Goal: Task Accomplishment & Management: Use online tool/utility

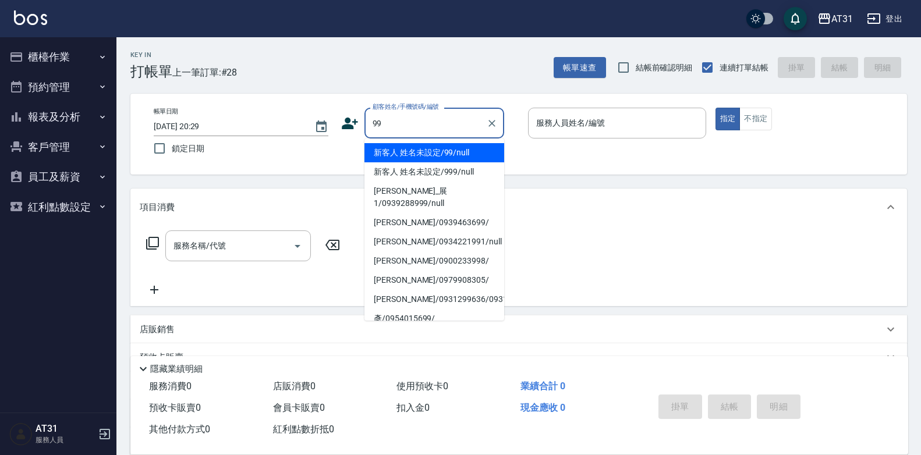
type input "新客人 姓名未設定/99/null"
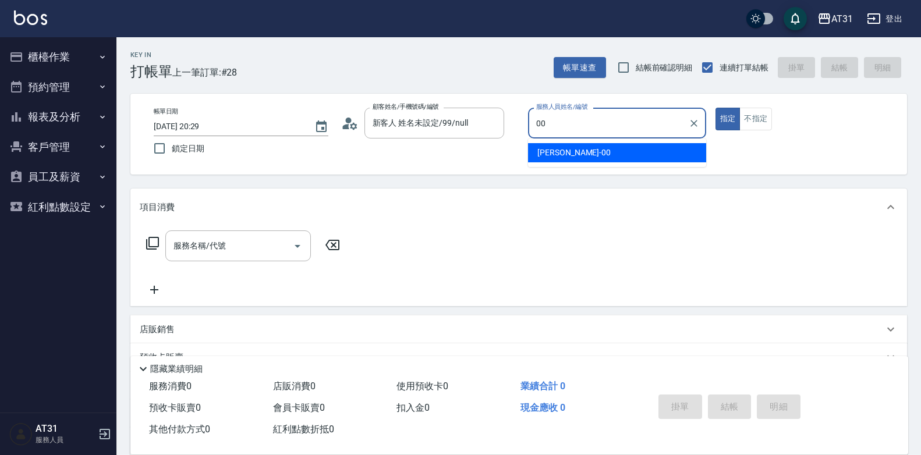
type input "00"
type button "true"
type input "[PERSON_NAME]-00"
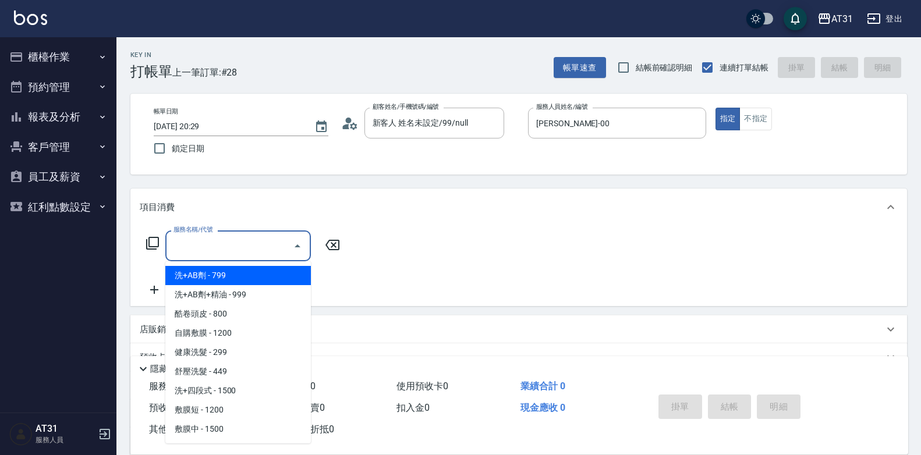
click at [194, 239] on input "服務名稱/代號" at bounding box center [230, 246] width 118 height 20
type input "與"
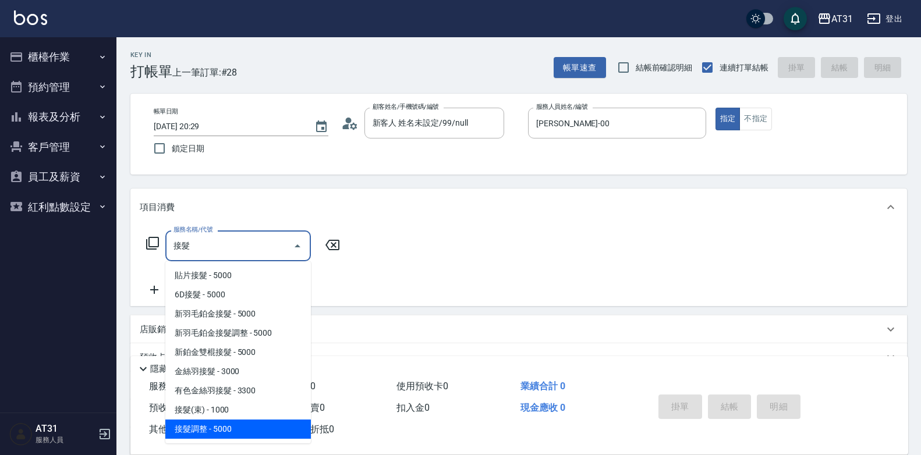
click at [200, 425] on span "接髮調整 - 5000" at bounding box center [238, 429] width 146 height 19
type input "接髮調整(725)"
type input "500"
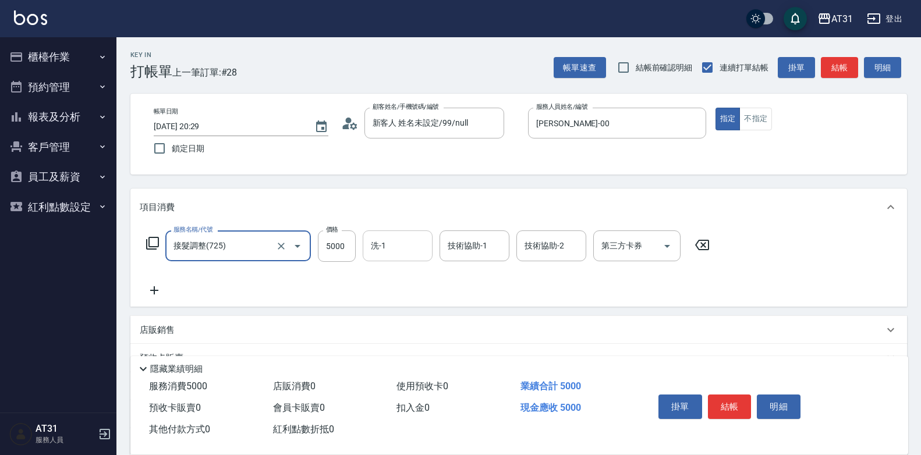
type input "接髮調整(725)"
click at [381, 248] on input "洗-1" at bounding box center [397, 246] width 59 height 20
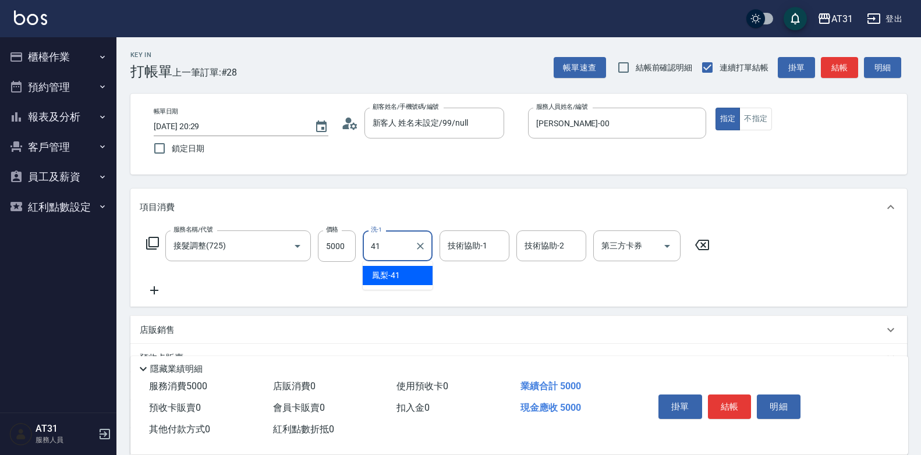
type input "鳳梨-41"
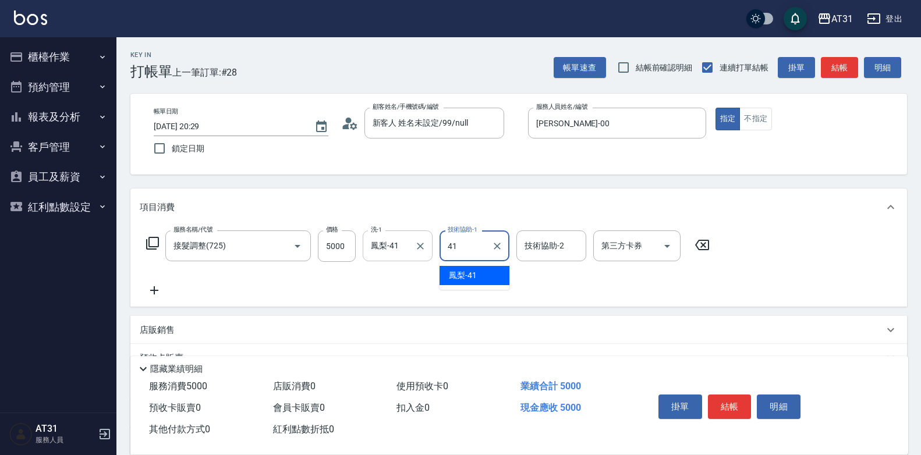
type input "鳳梨-41"
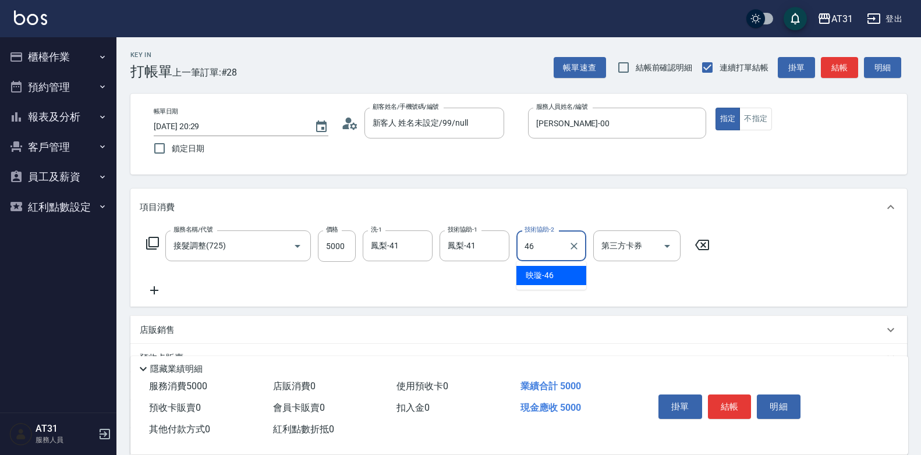
type input "[PERSON_NAME]-46"
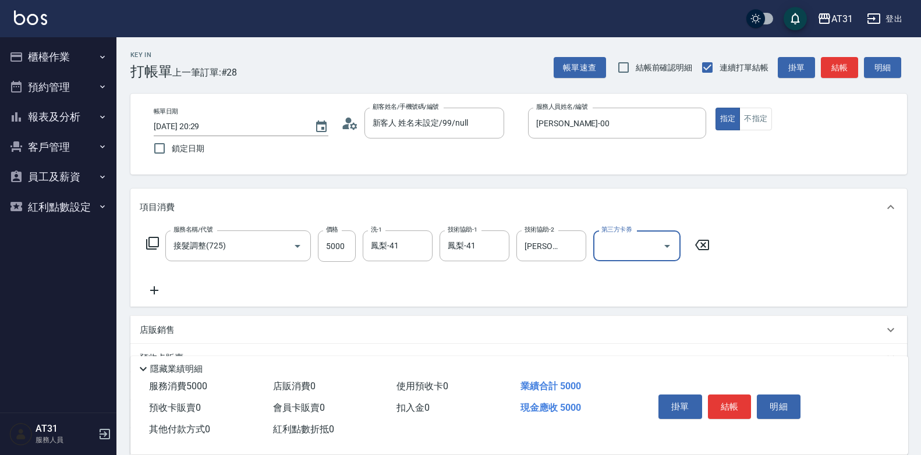
click at [154, 294] on icon at bounding box center [154, 290] width 8 height 8
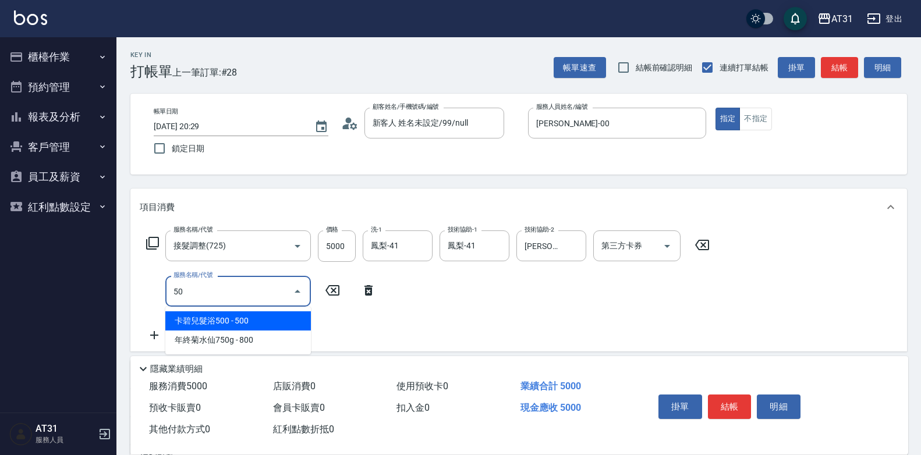
type input "501"
type input "660"
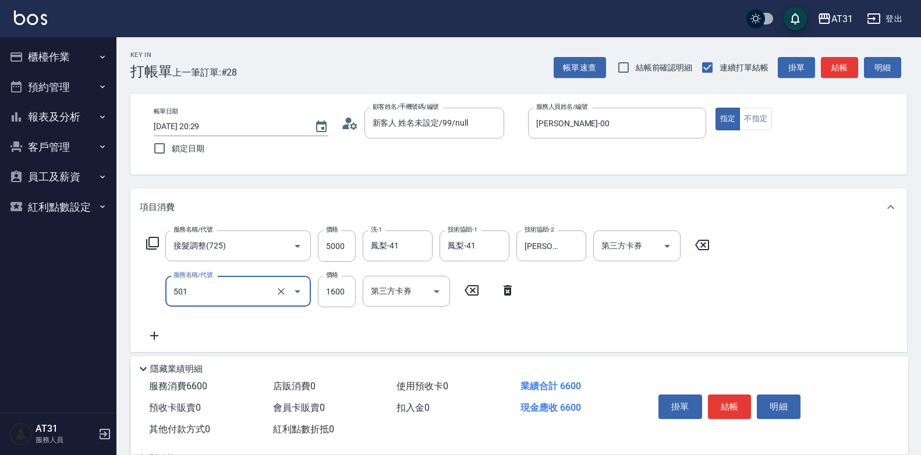
type input "染髮(501)"
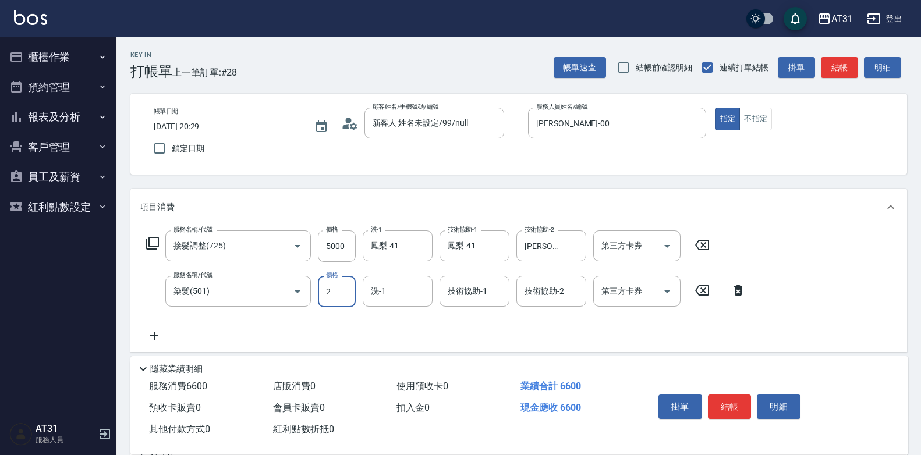
type input "20"
type input "520"
type input "200"
type input "700"
type input "2000"
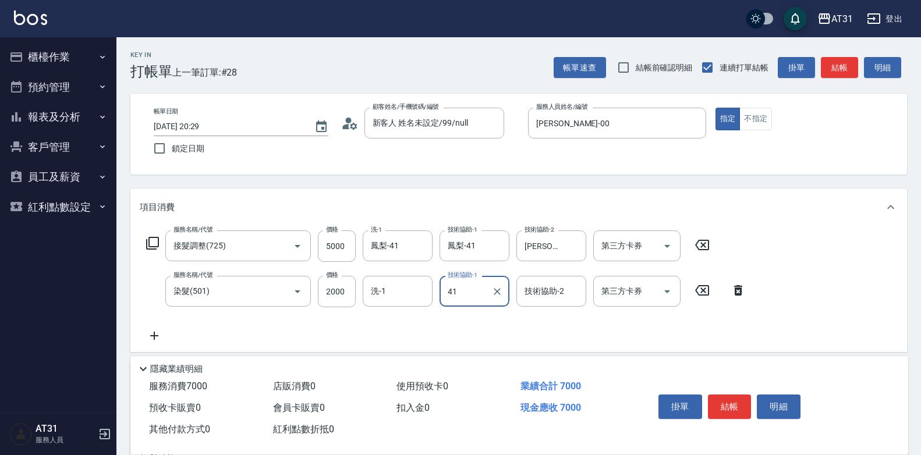
type input "鳳梨-41"
click at [155, 340] on icon at bounding box center [154, 336] width 8 height 8
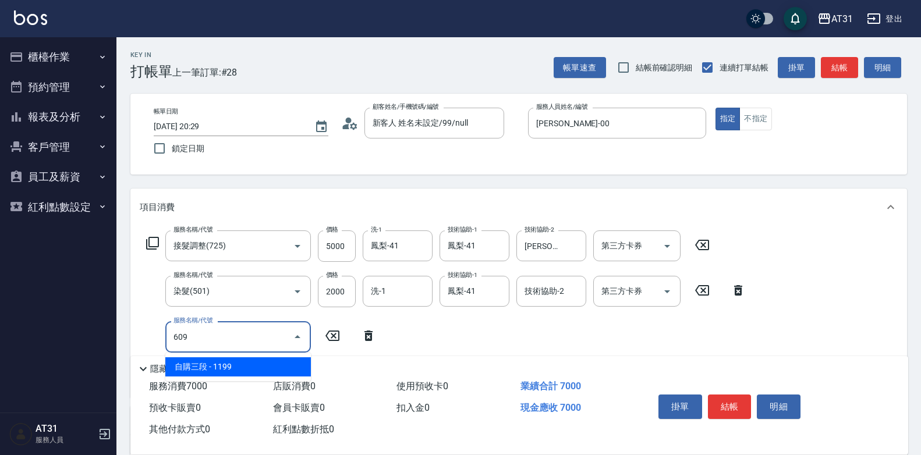
type input "609"
type input "810"
type input "自購三段(609)"
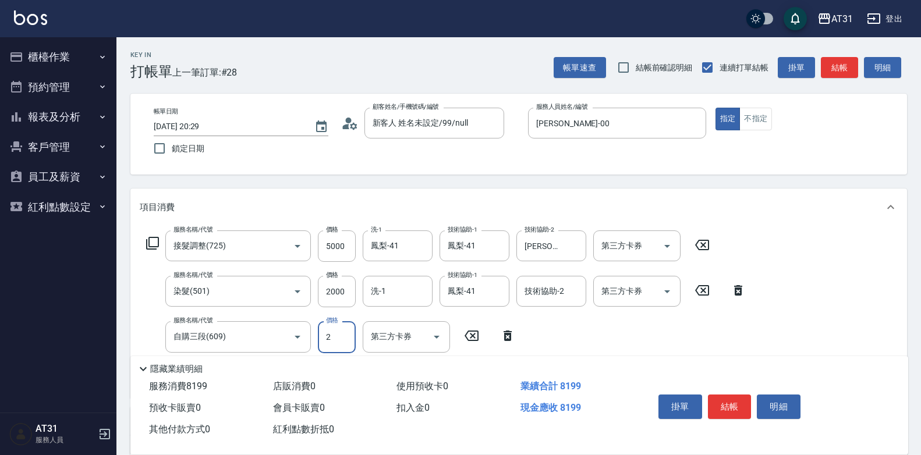
type input "20"
type input "700"
type input "200"
type input "720"
type input "2000"
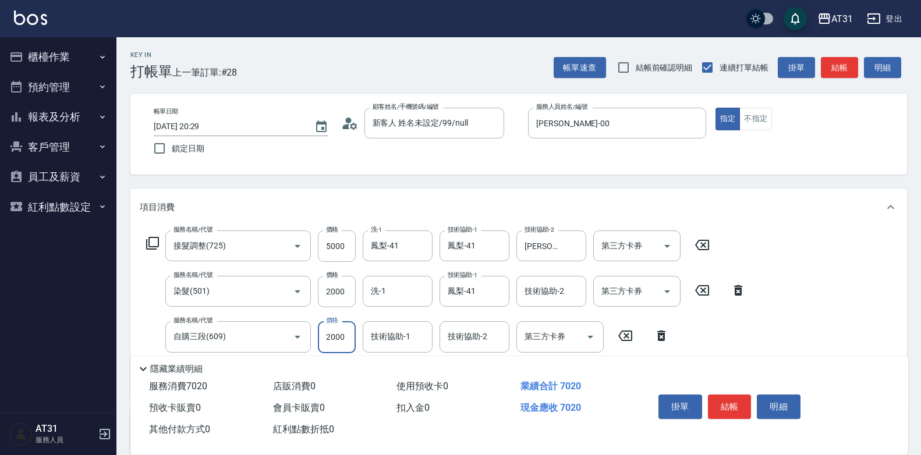
type input "900"
click at [335, 329] on input "2000" at bounding box center [337, 336] width 38 height 31
type input "2"
type input "700"
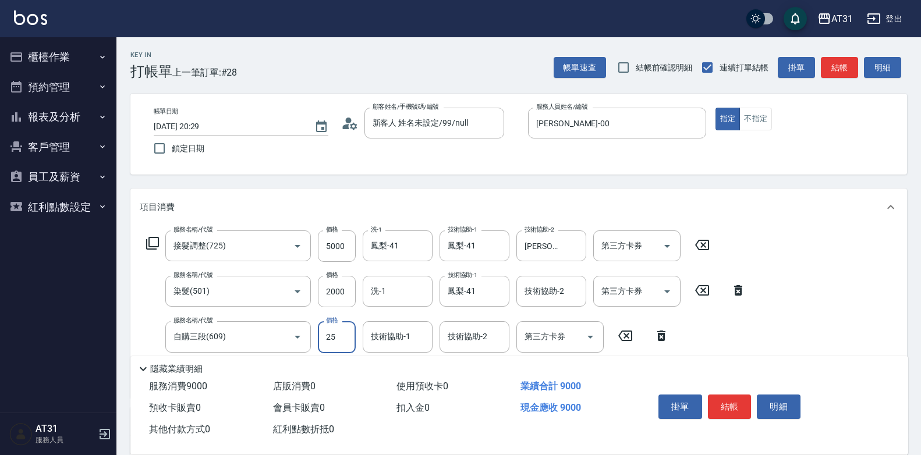
type input "250"
type input "950"
type input "2500"
type input "鳳梨-41"
click at [734, 399] on button "結帳" at bounding box center [730, 407] width 44 height 24
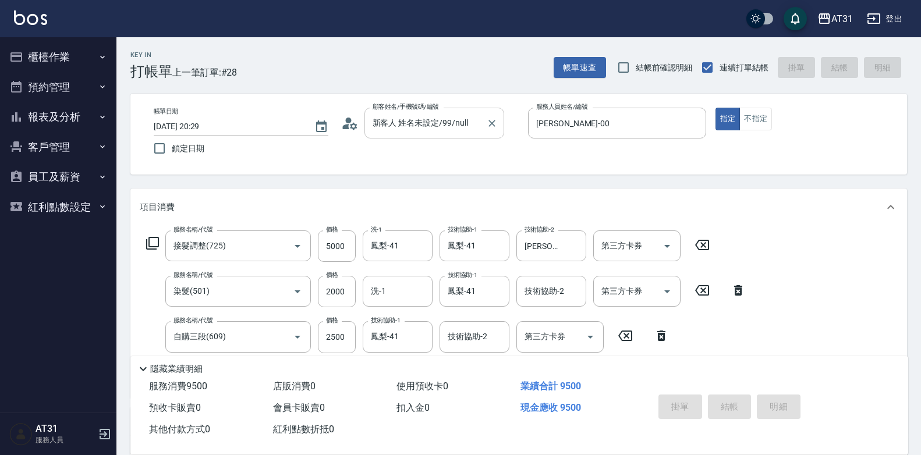
type input "[DATE] 21:08"
type input "0"
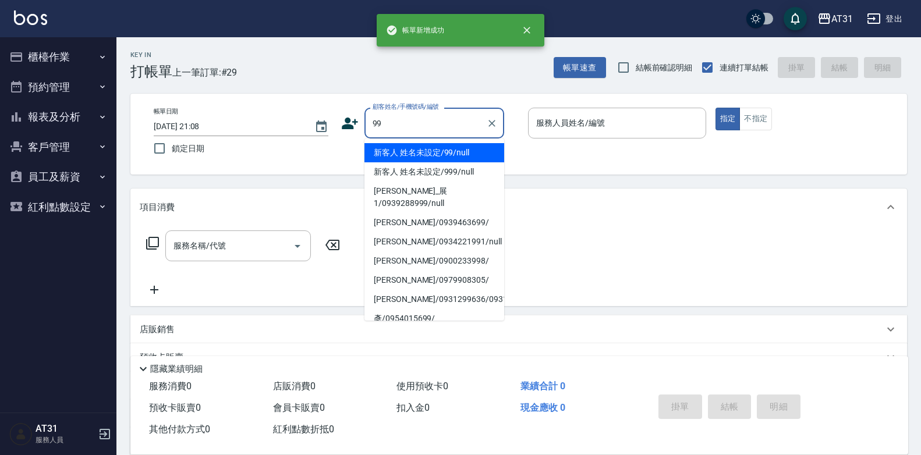
type input "新客人 姓名未設定/99/null"
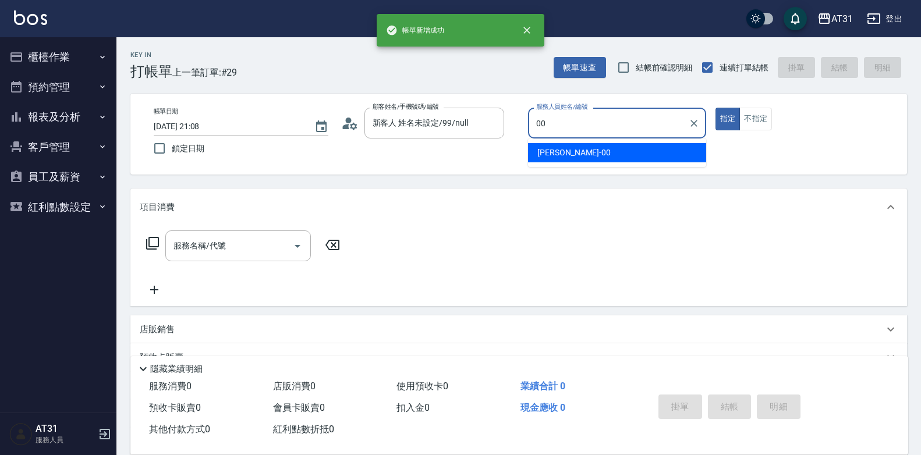
type input "[PERSON_NAME]-00"
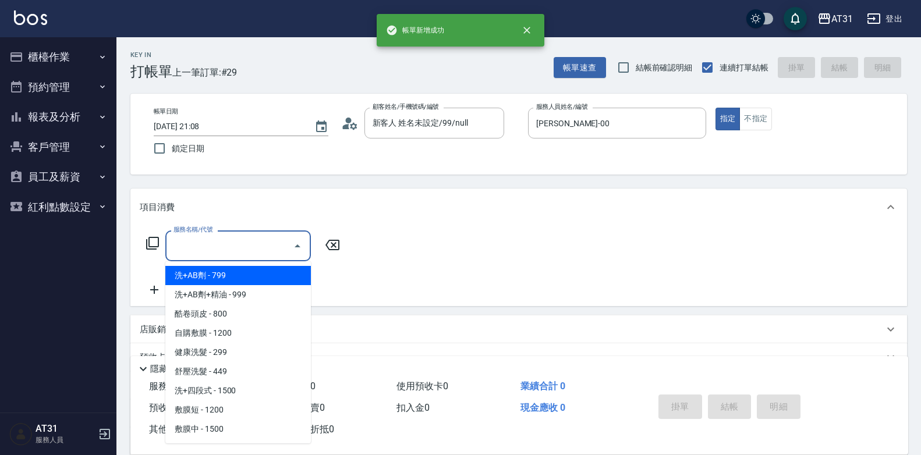
click at [264, 250] on input "服務名稱/代號" at bounding box center [230, 246] width 118 height 20
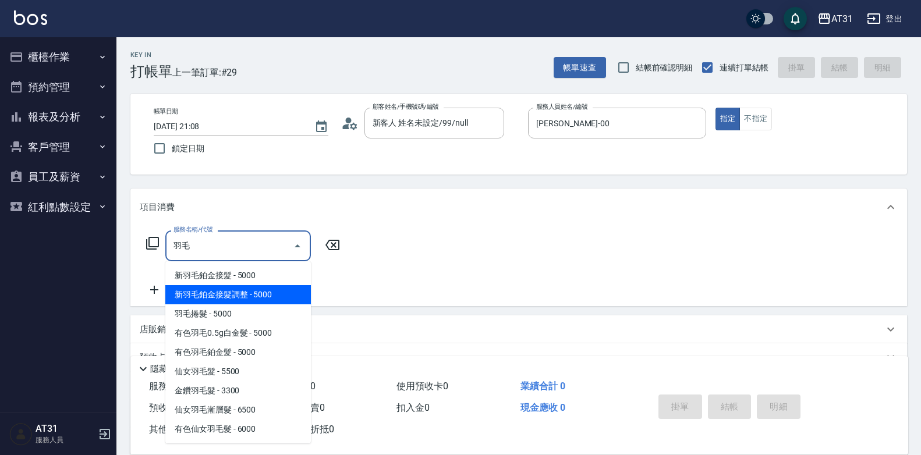
click at [259, 290] on span "新羽毛鉑金接髮調整 - 5000" at bounding box center [238, 294] width 146 height 19
type input "新羽毛鉑金接髮調整(705)"
type input "500"
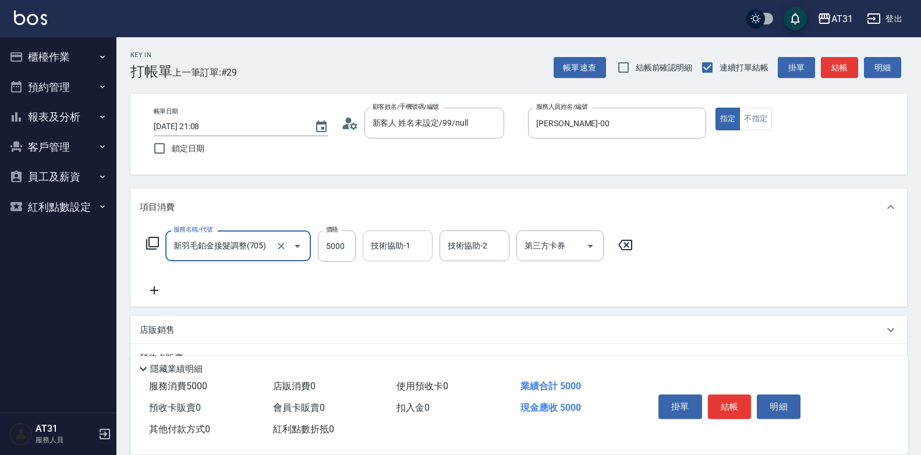
type input "新羽毛鉑金接髮調整(705)"
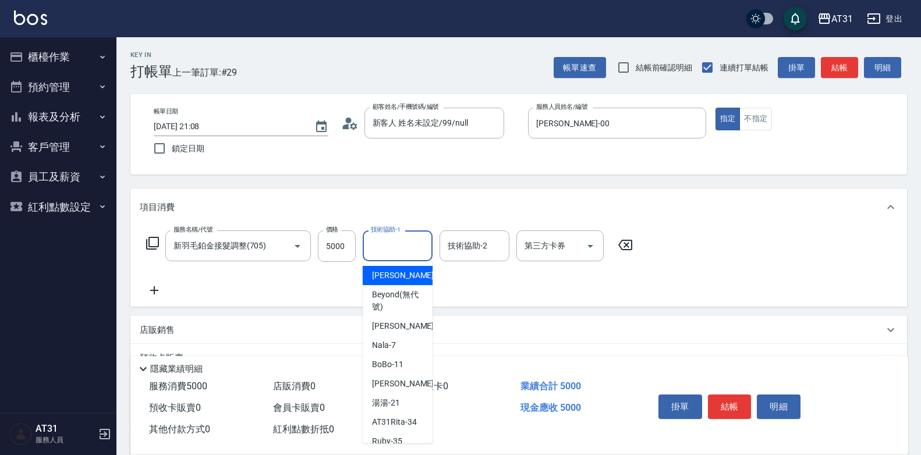
click at [418, 256] on input "技術協助-1" at bounding box center [397, 246] width 59 height 20
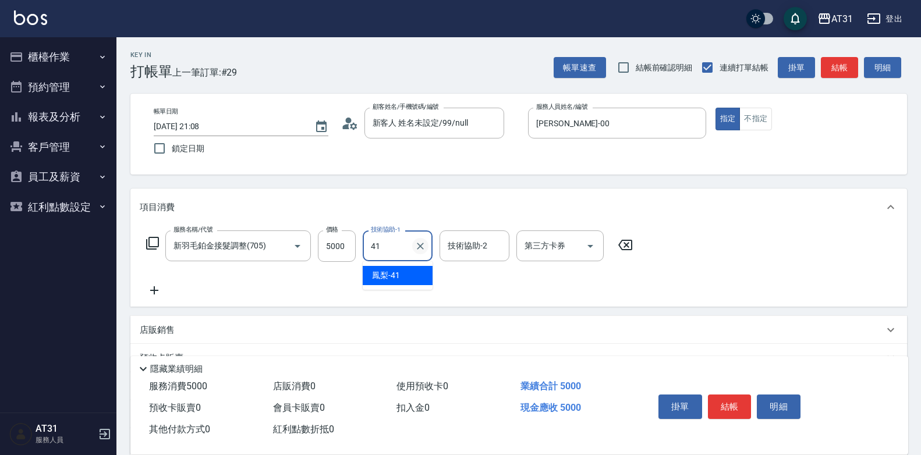
type input "鳳梨-41"
click at [339, 250] on input "5000" at bounding box center [337, 245] width 38 height 31
type input "0"
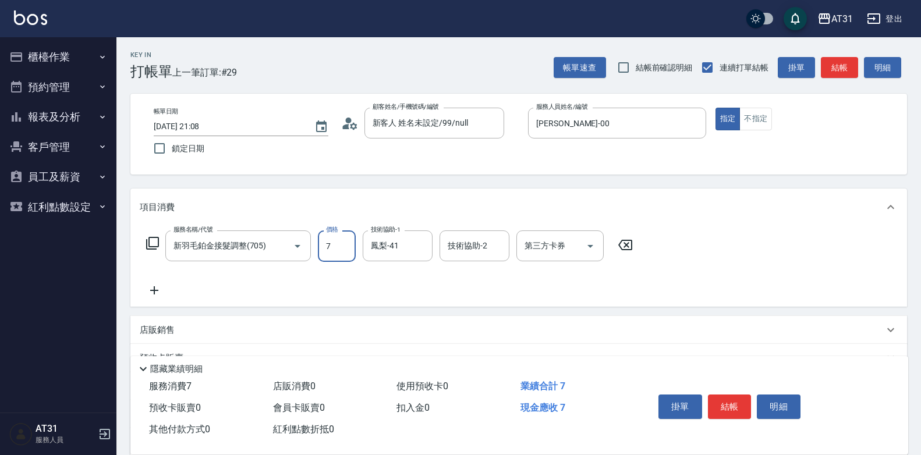
type input "70"
type input "700"
type input "7000"
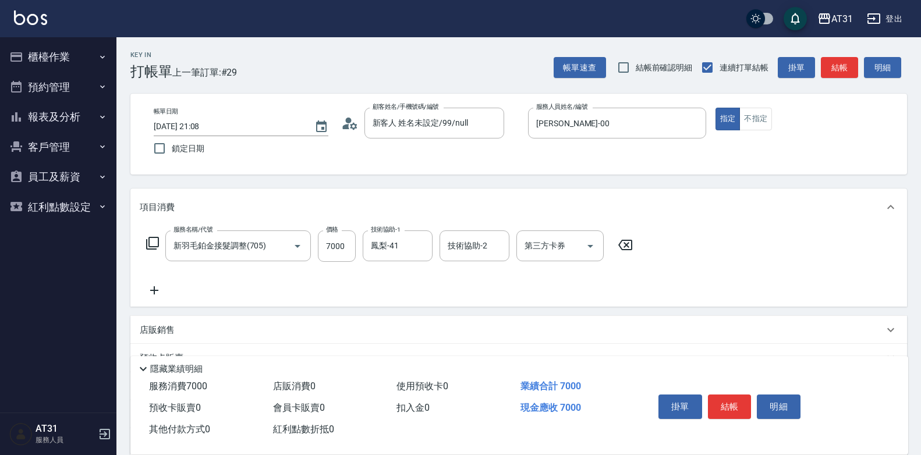
click at [159, 291] on icon at bounding box center [154, 290] width 29 height 14
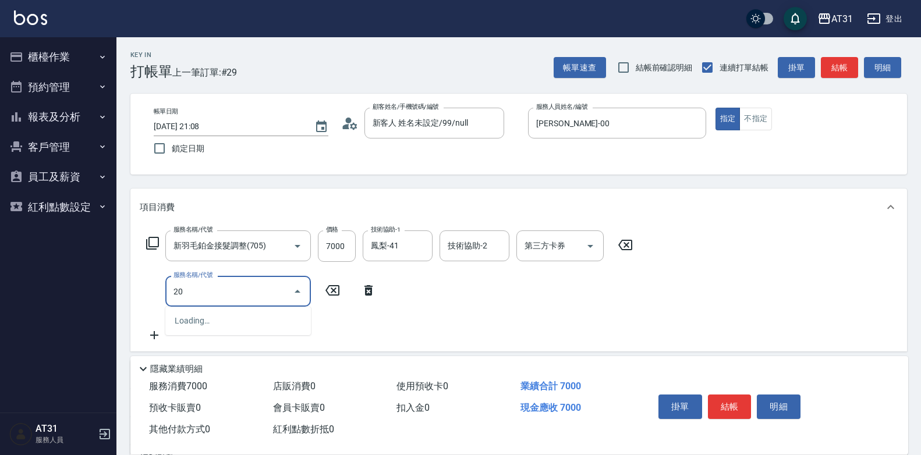
type input "201"
type input "720"
type input "洗髮(201)"
type input "0"
type input "700"
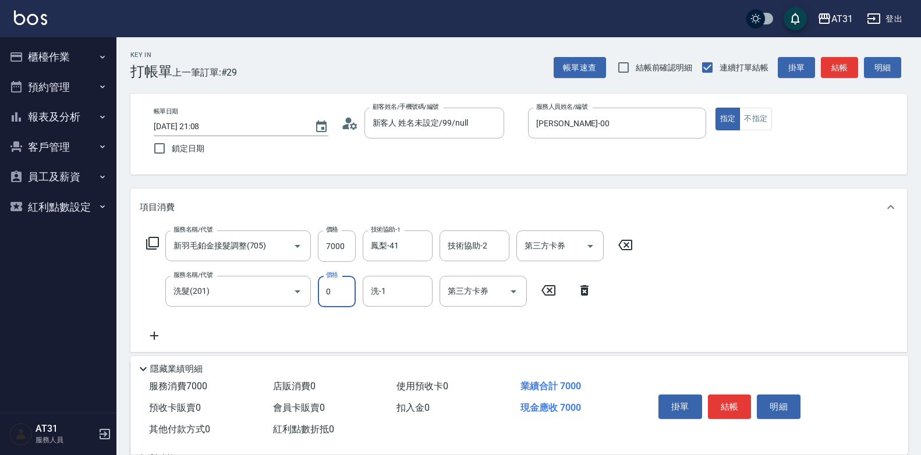
type input "0"
type input "鳳梨-41"
click at [730, 403] on button "結帳" at bounding box center [730, 407] width 44 height 24
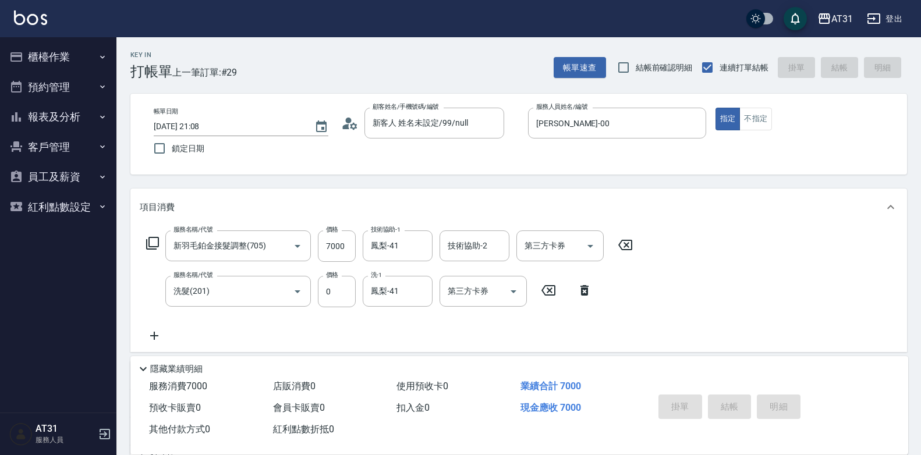
type input "[DATE] 21:09"
type input "0"
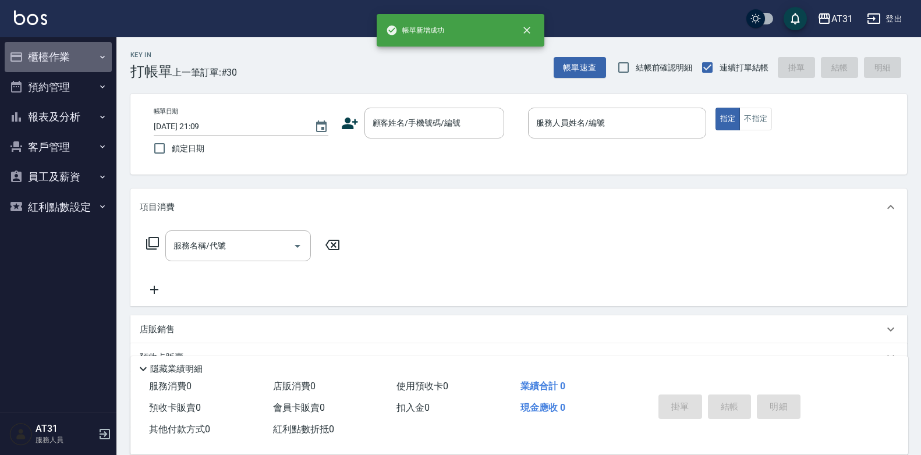
click at [85, 48] on button "櫃檯作業" at bounding box center [58, 57] width 107 height 30
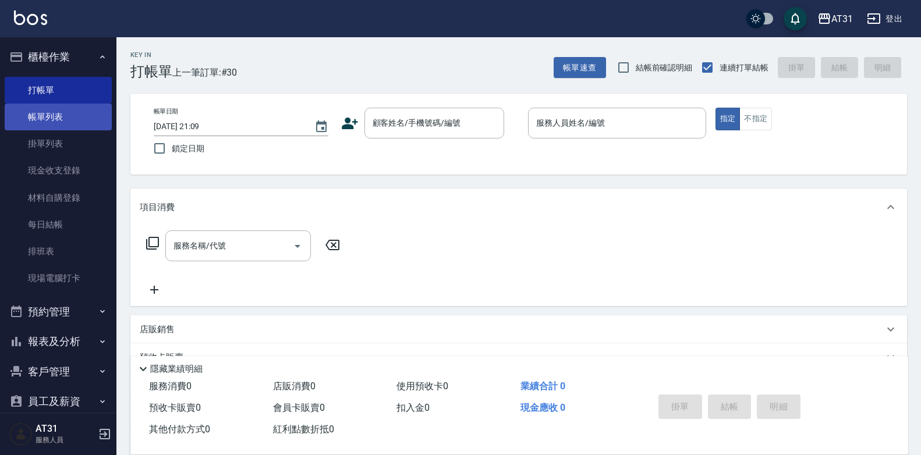
click at [79, 111] on link "帳單列表" at bounding box center [58, 117] width 107 height 27
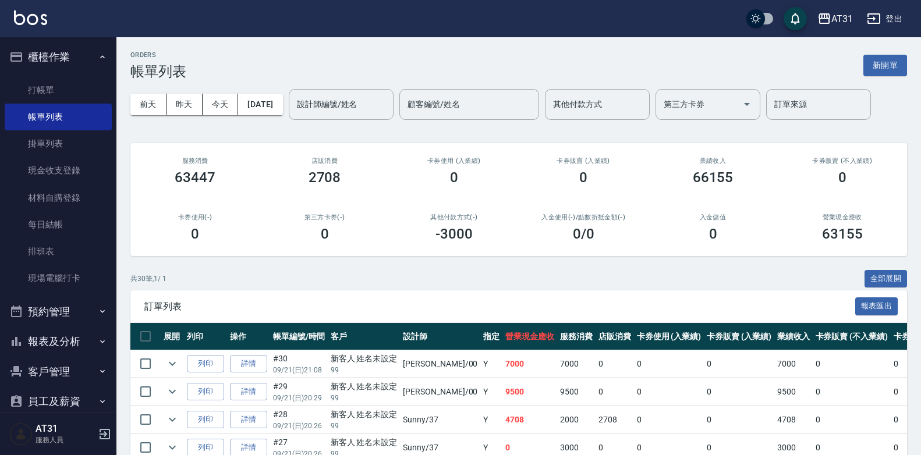
scroll to position [48, 0]
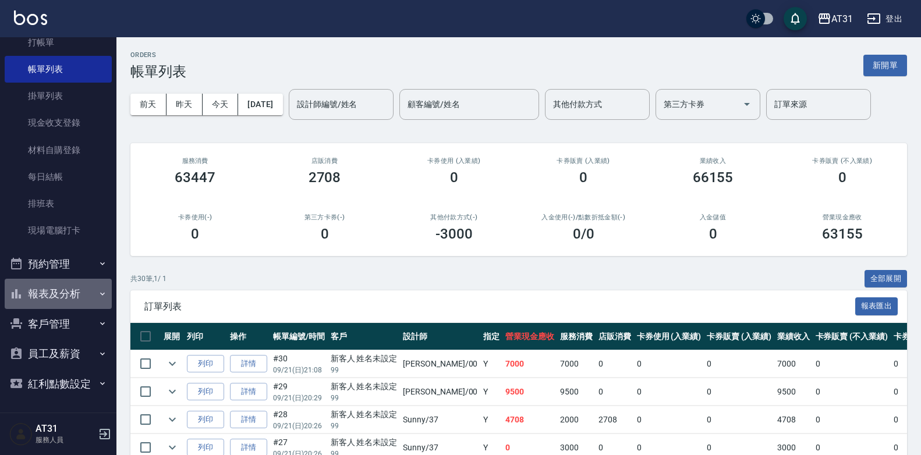
click at [79, 293] on button "報表及分析" at bounding box center [58, 294] width 107 height 30
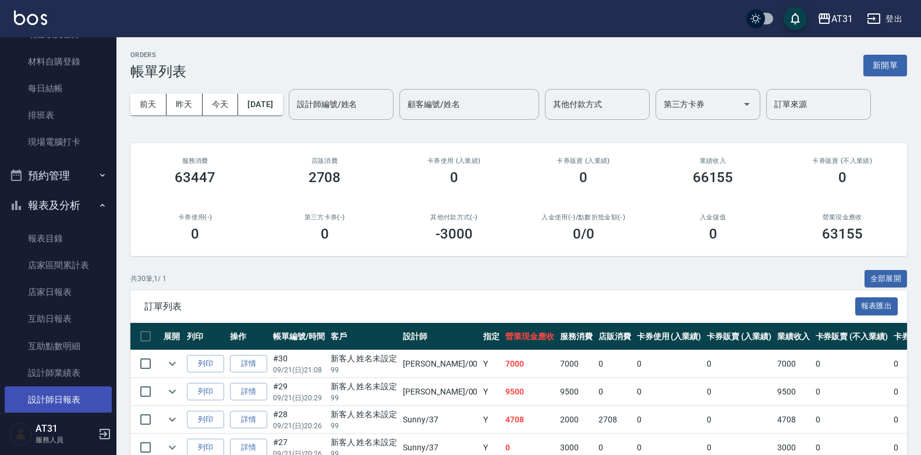
scroll to position [222, 0]
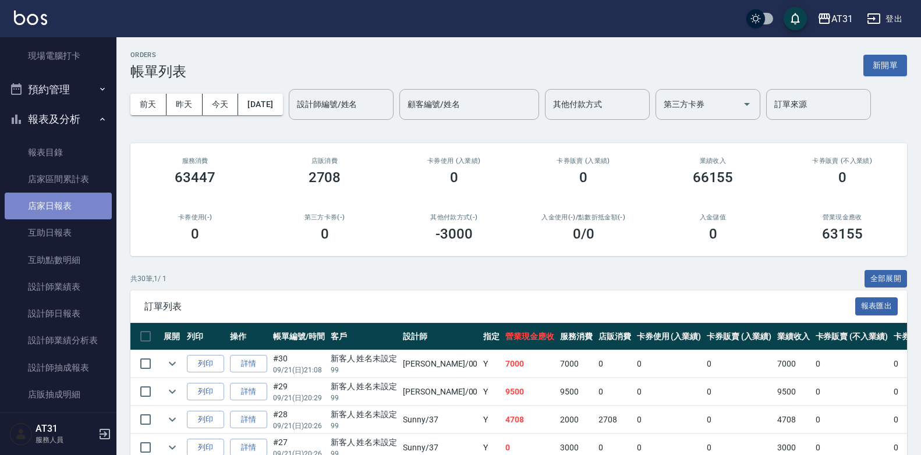
click at [72, 208] on link "店家日報表" at bounding box center [58, 206] width 107 height 27
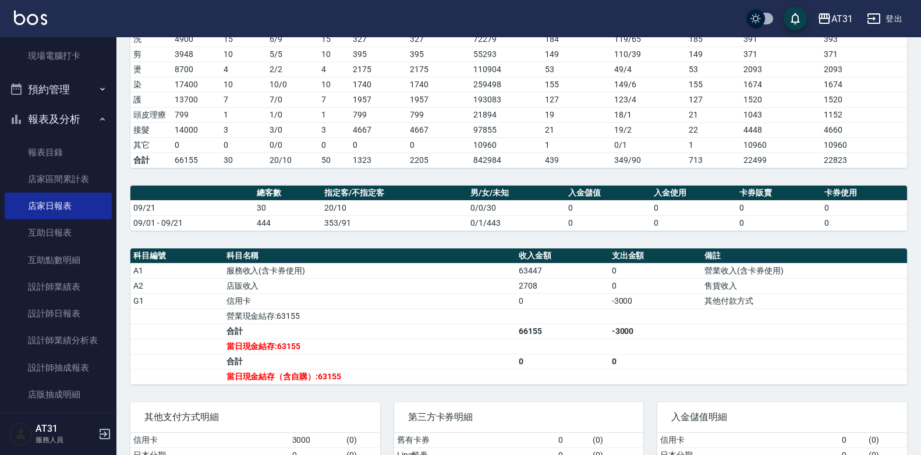
scroll to position [233, 0]
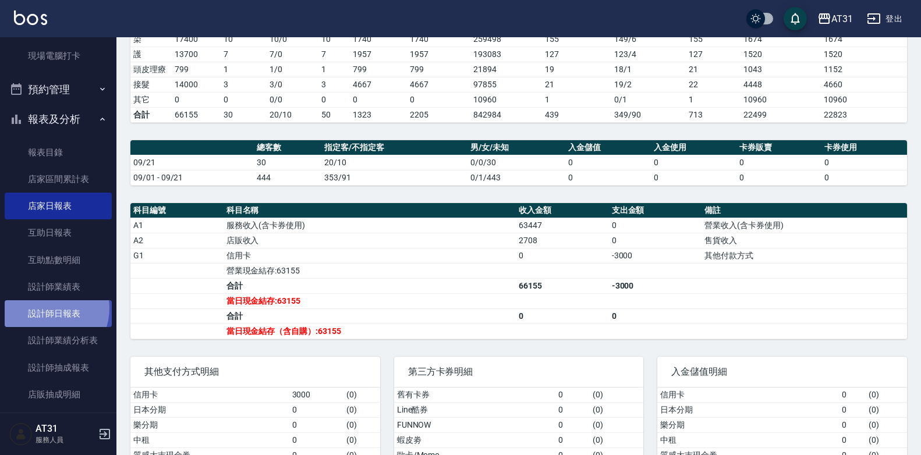
click at [47, 308] on link "設計師日報表" at bounding box center [58, 313] width 107 height 27
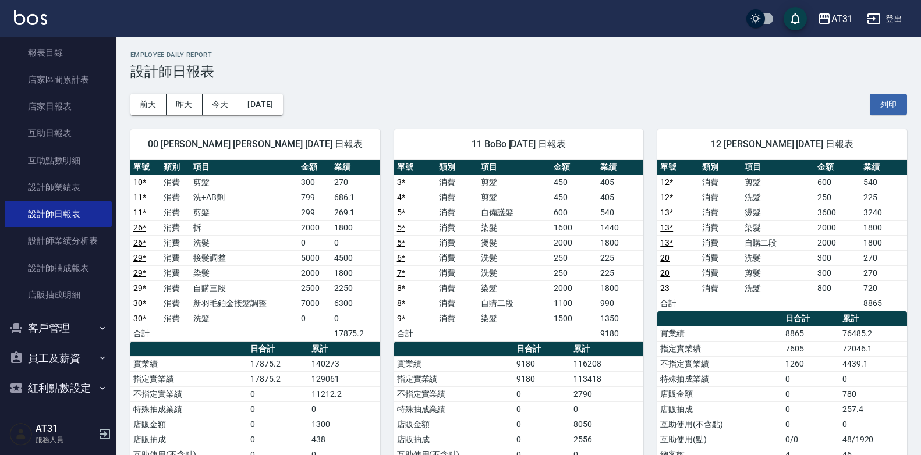
scroll to position [327, 0]
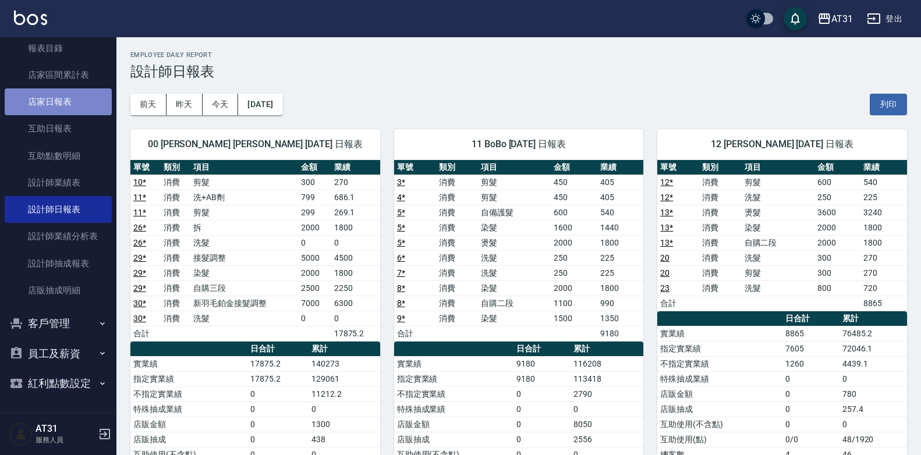
click at [93, 108] on link "店家日報表" at bounding box center [58, 101] width 107 height 27
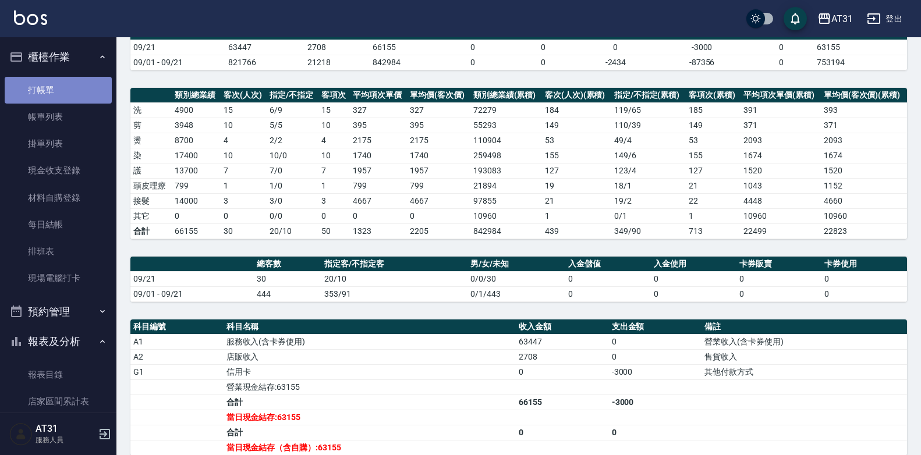
click at [70, 88] on link "打帳單" at bounding box center [58, 90] width 107 height 27
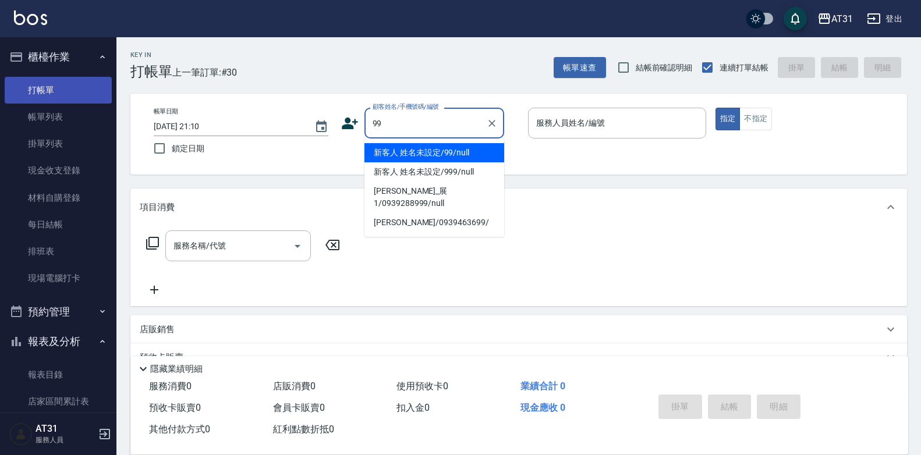
type input "新客人 姓名未設定/99/null"
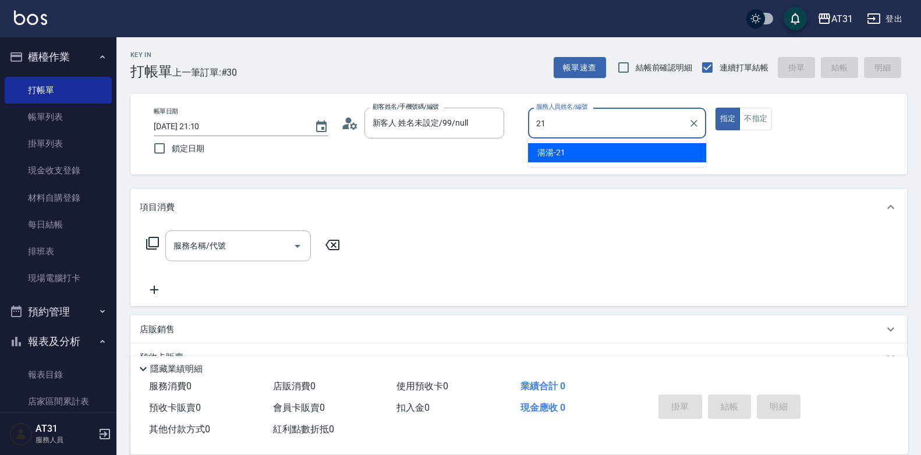
type input "湯湯-21"
type button "true"
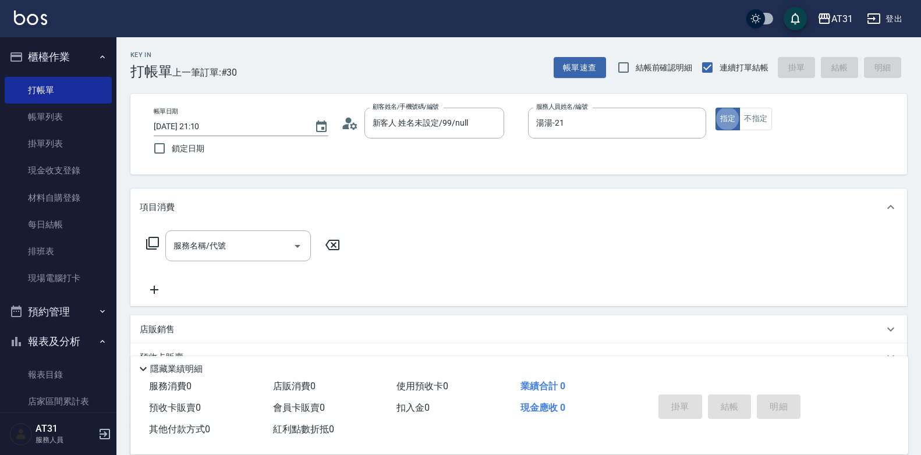
click at [210, 242] on input "服務名稱/代號" at bounding box center [230, 246] width 118 height 20
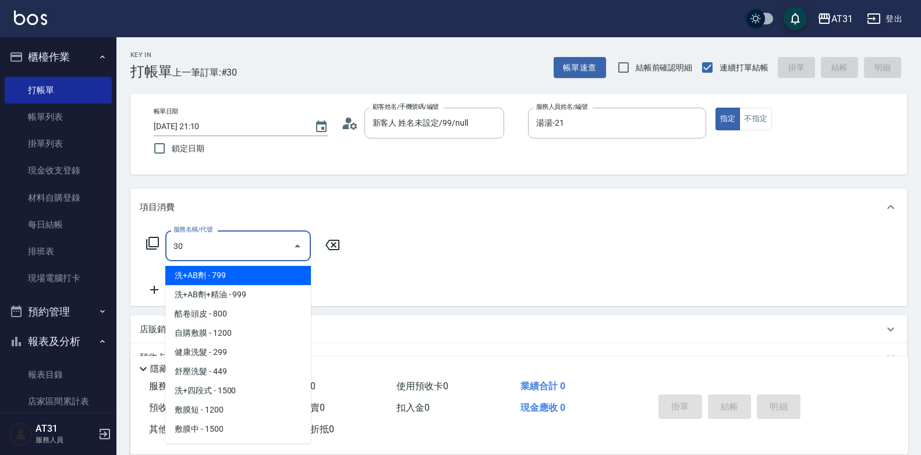
type input "301"
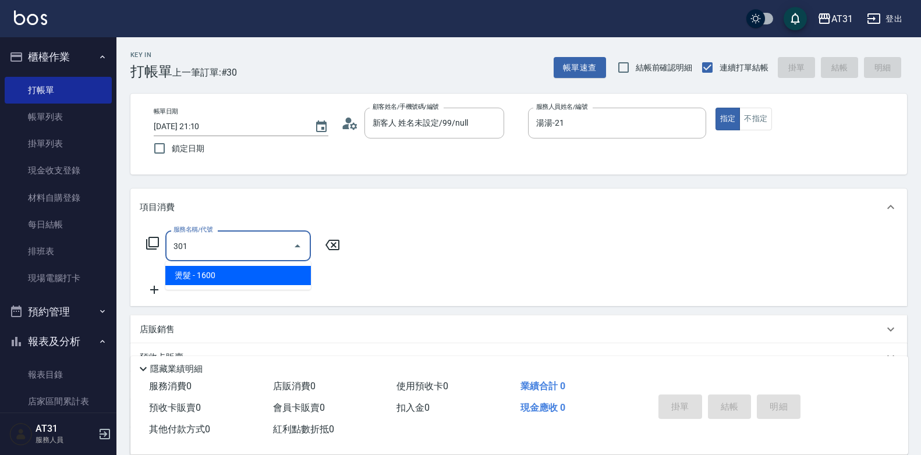
type input "160"
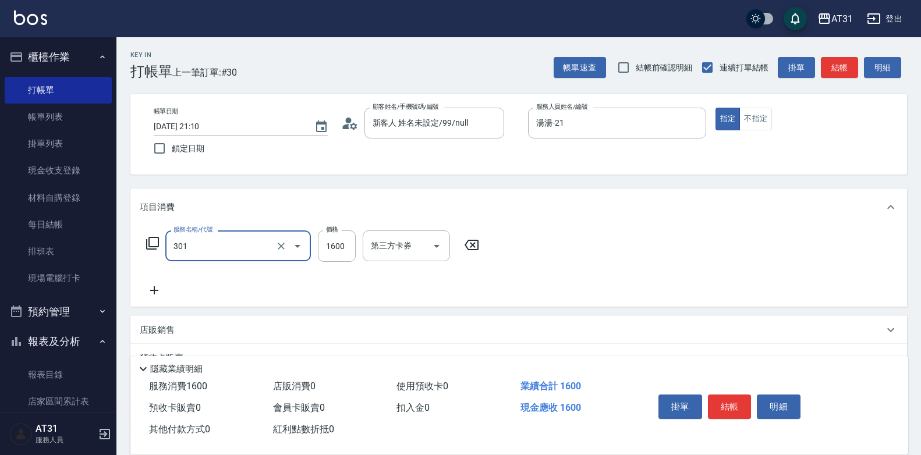
type input "燙髮(301)"
type input "1"
type input "0"
type input "13"
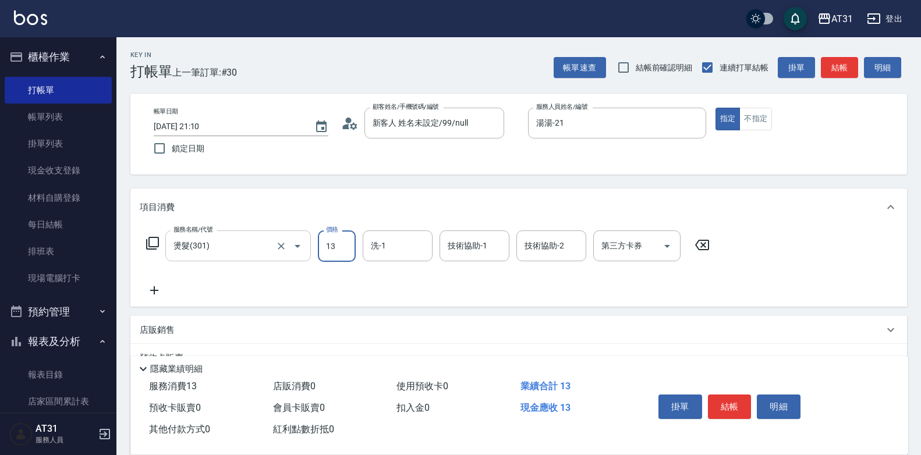
type input "10"
type input "138"
type input "130"
type input "1388"
click at [719, 398] on button "結帳" at bounding box center [730, 407] width 44 height 24
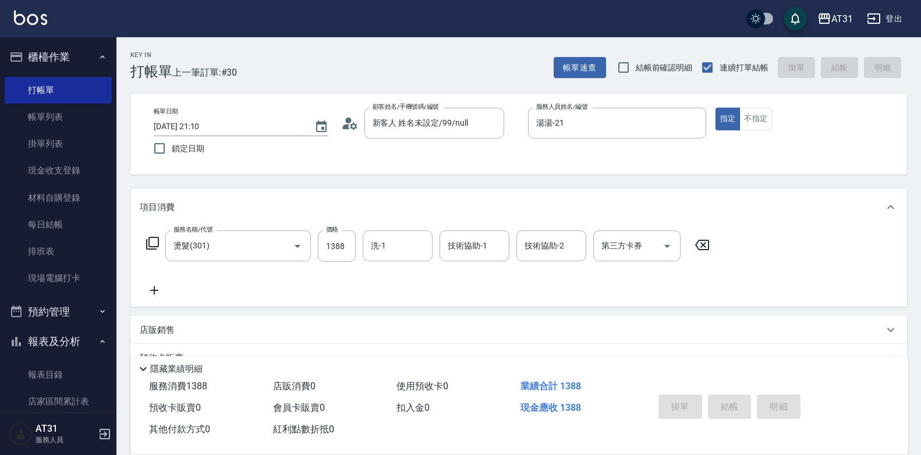
type input "0"
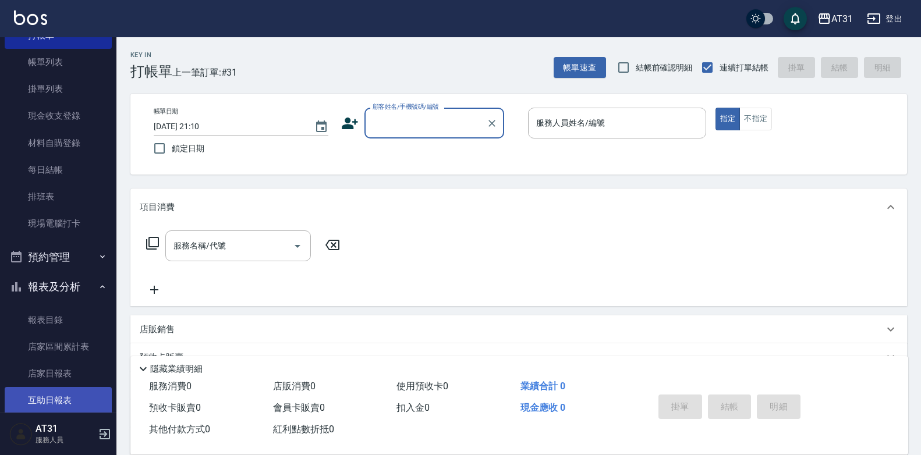
scroll to position [116, 0]
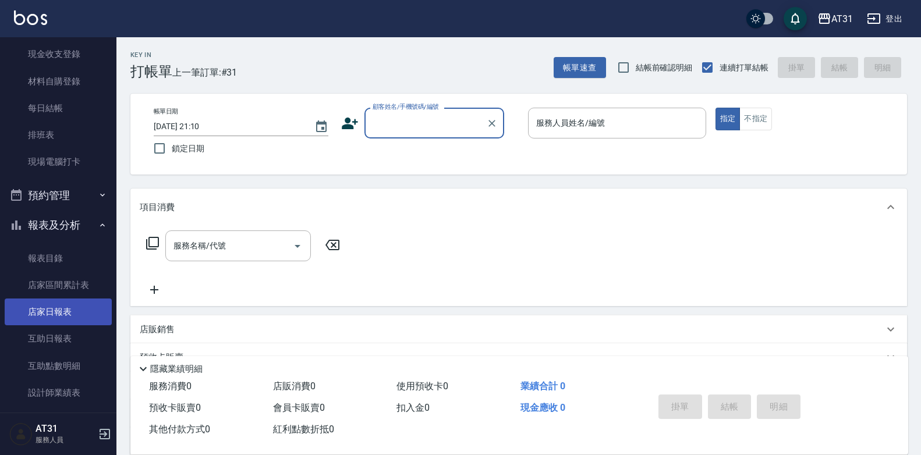
click at [62, 319] on link "店家日報表" at bounding box center [58, 312] width 107 height 27
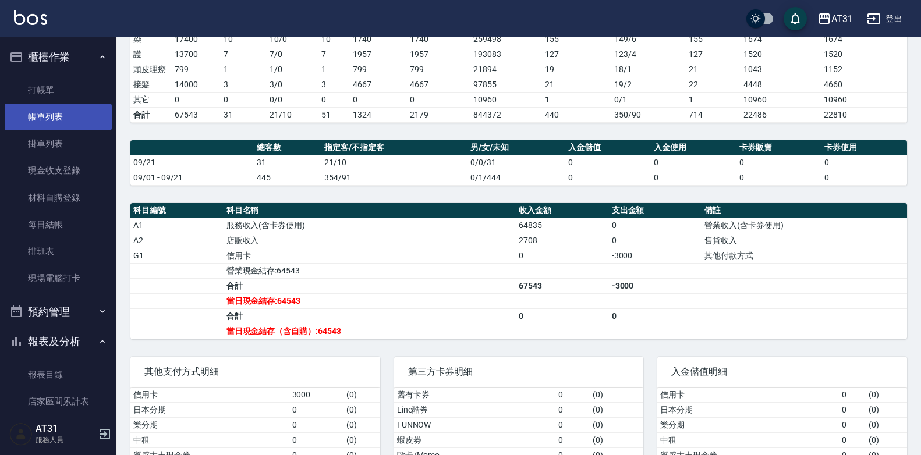
click at [59, 120] on link "帳單列表" at bounding box center [58, 117] width 107 height 27
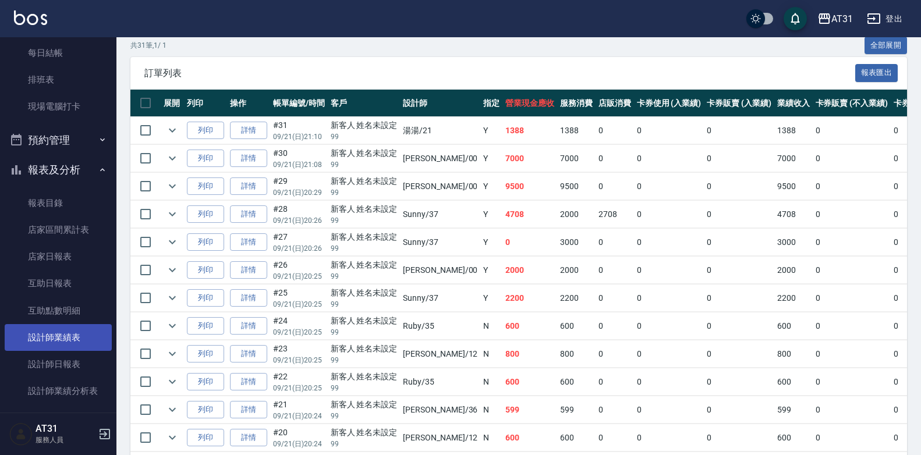
scroll to position [175, 0]
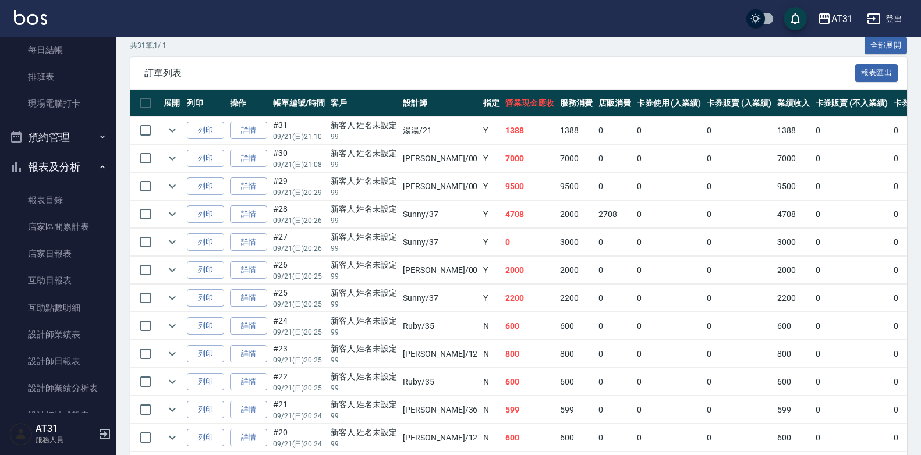
click at [388, 216] on p "99" at bounding box center [364, 220] width 67 height 10
click at [74, 263] on link "店家日報表" at bounding box center [58, 253] width 107 height 27
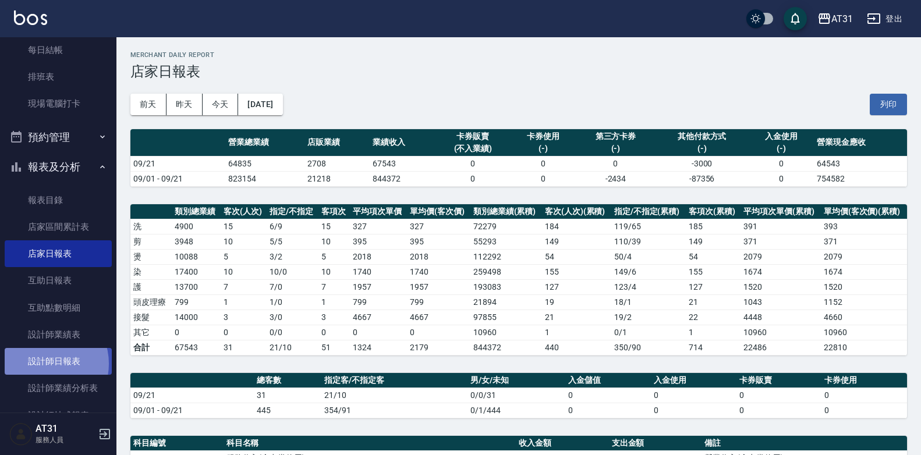
click at [44, 364] on link "設計師日報表" at bounding box center [58, 361] width 107 height 27
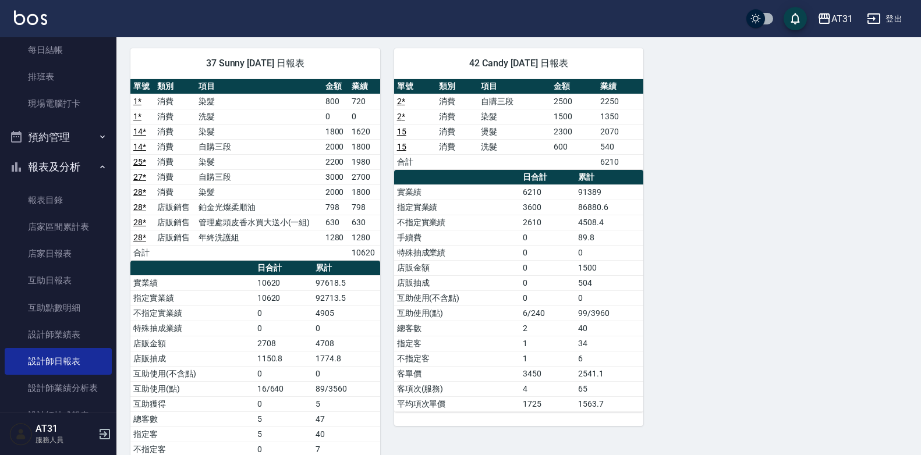
scroll to position [987, 0]
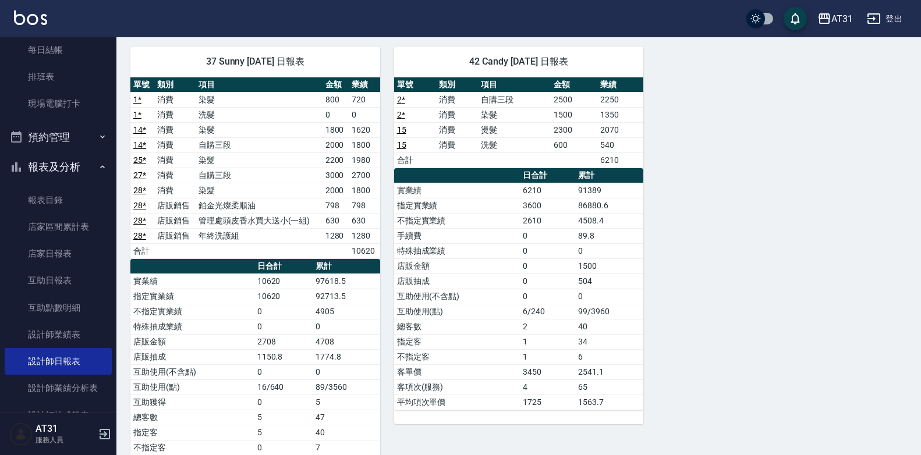
drag, startPoint x: 797, startPoint y: 371, endPoint x: 694, endPoint y: 346, distance: 106.6
drag, startPoint x: 694, startPoint y: 346, endPoint x: 632, endPoint y: 321, distance: 66.6
click at [632, 321] on td "40" at bounding box center [609, 326] width 68 height 15
click at [63, 283] on link "互助日報表" at bounding box center [58, 280] width 107 height 27
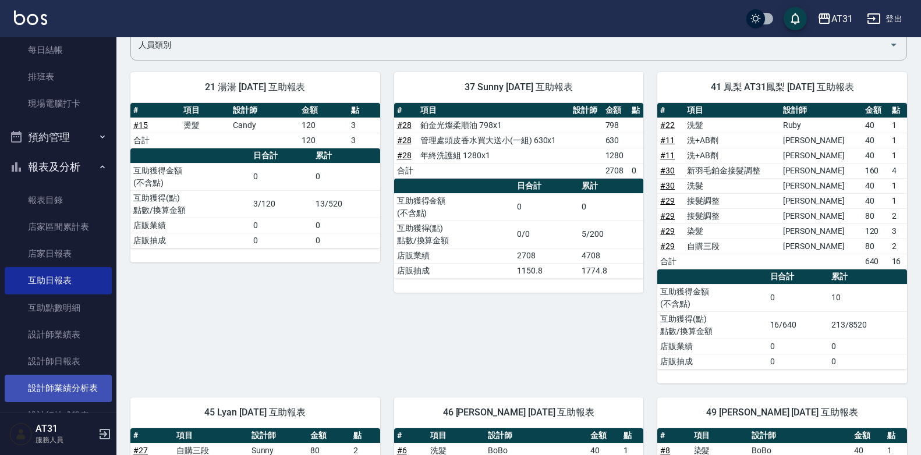
scroll to position [76, 0]
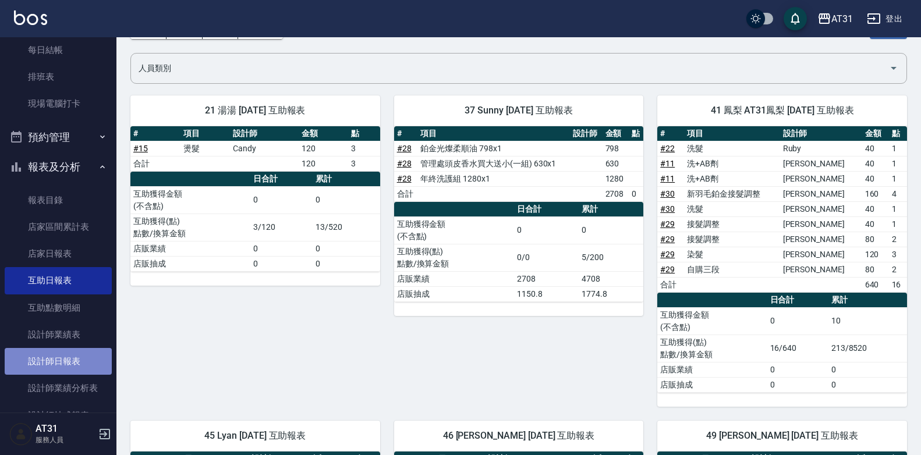
click at [59, 365] on link "設計師日報表" at bounding box center [58, 361] width 107 height 27
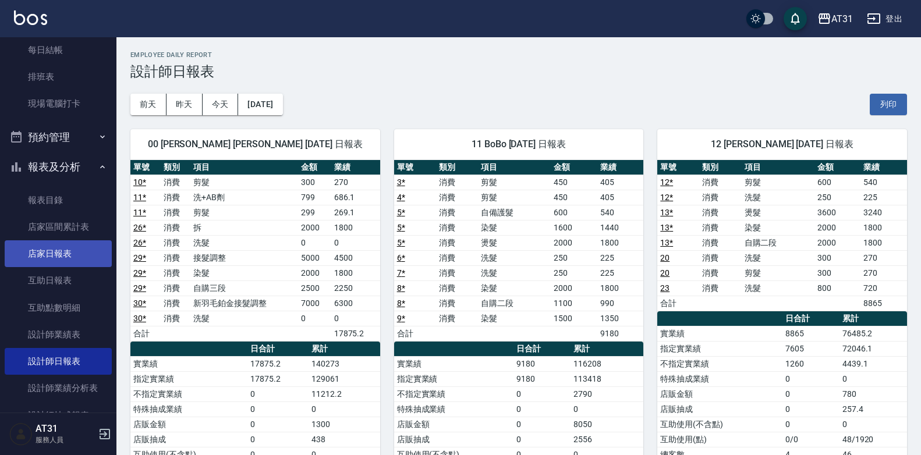
click at [49, 251] on link "店家日報表" at bounding box center [58, 253] width 107 height 27
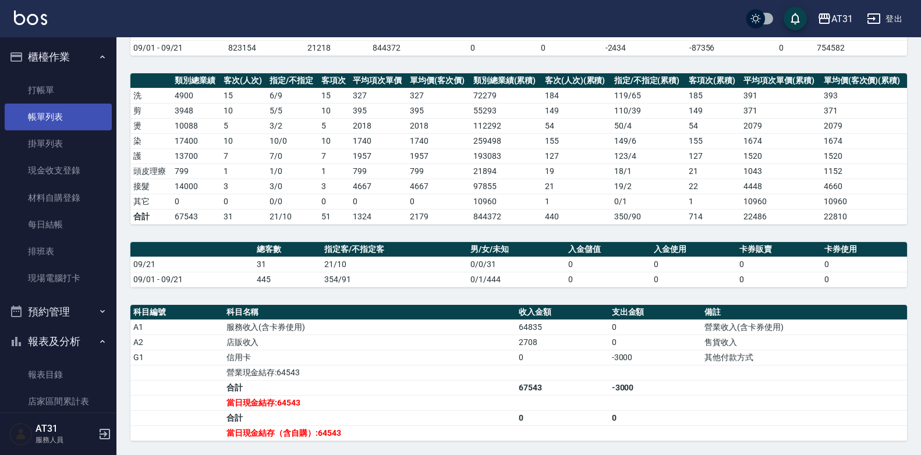
scroll to position [51, 0]
